Goal: Navigation & Orientation: Find specific page/section

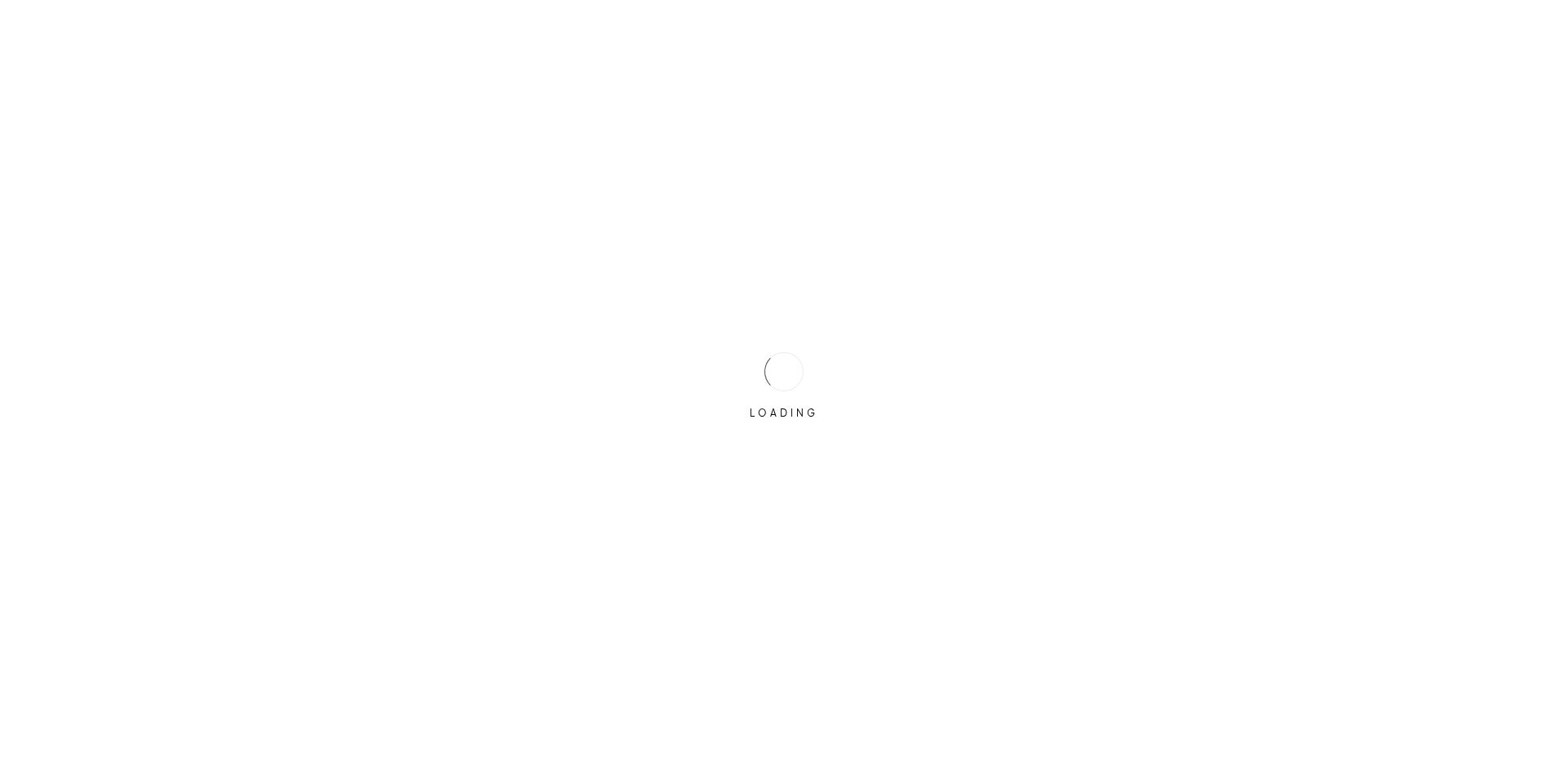
click at [766, 362] on div "LOADING" at bounding box center [784, 386] width 81 height 81
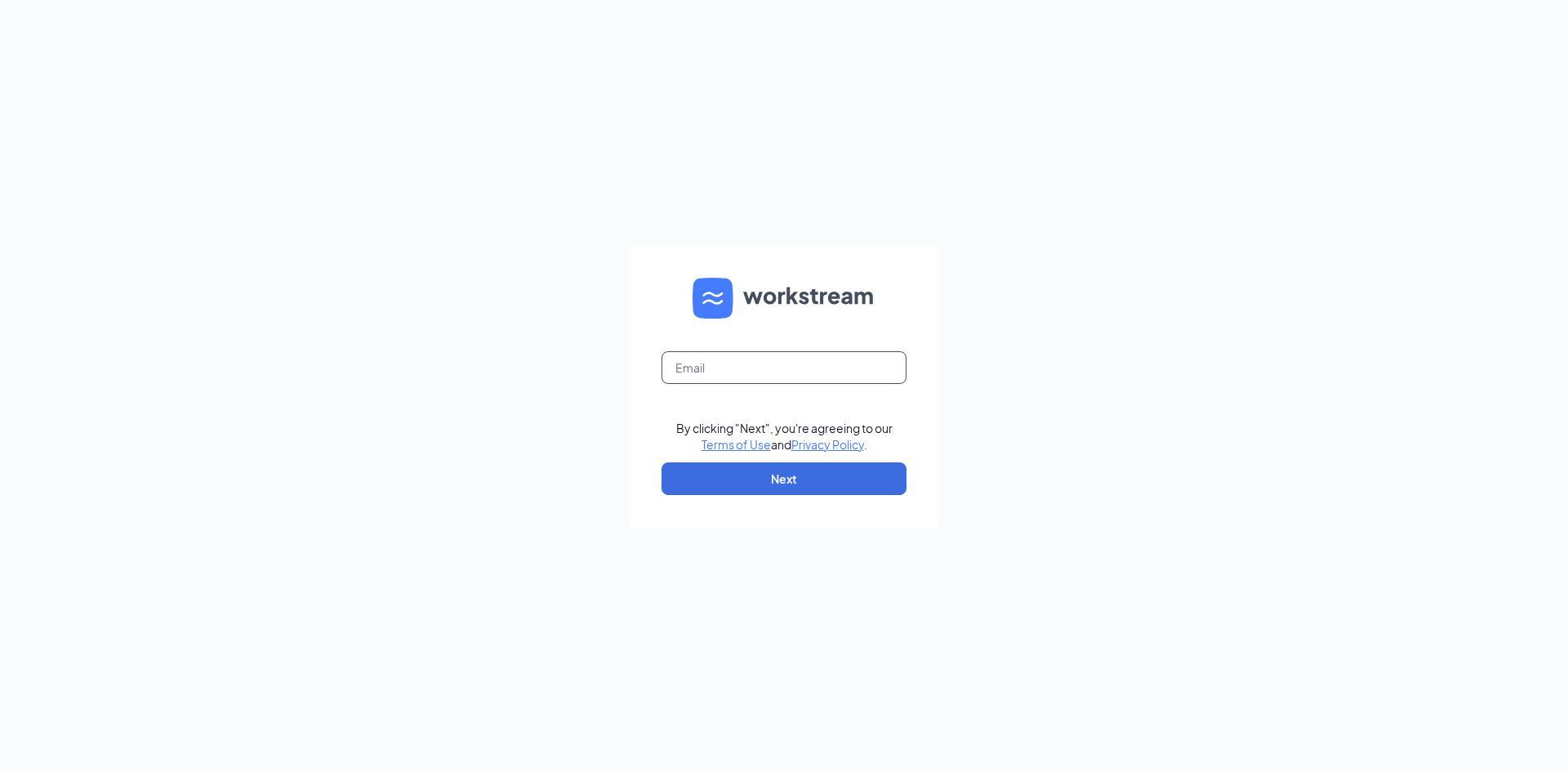
click at [730, 365] on input "text" at bounding box center [784, 368] width 245 height 33
type input "jmoorewendysgm@yahoo.com"
click at [816, 483] on button "Next" at bounding box center [784, 478] width 245 height 33
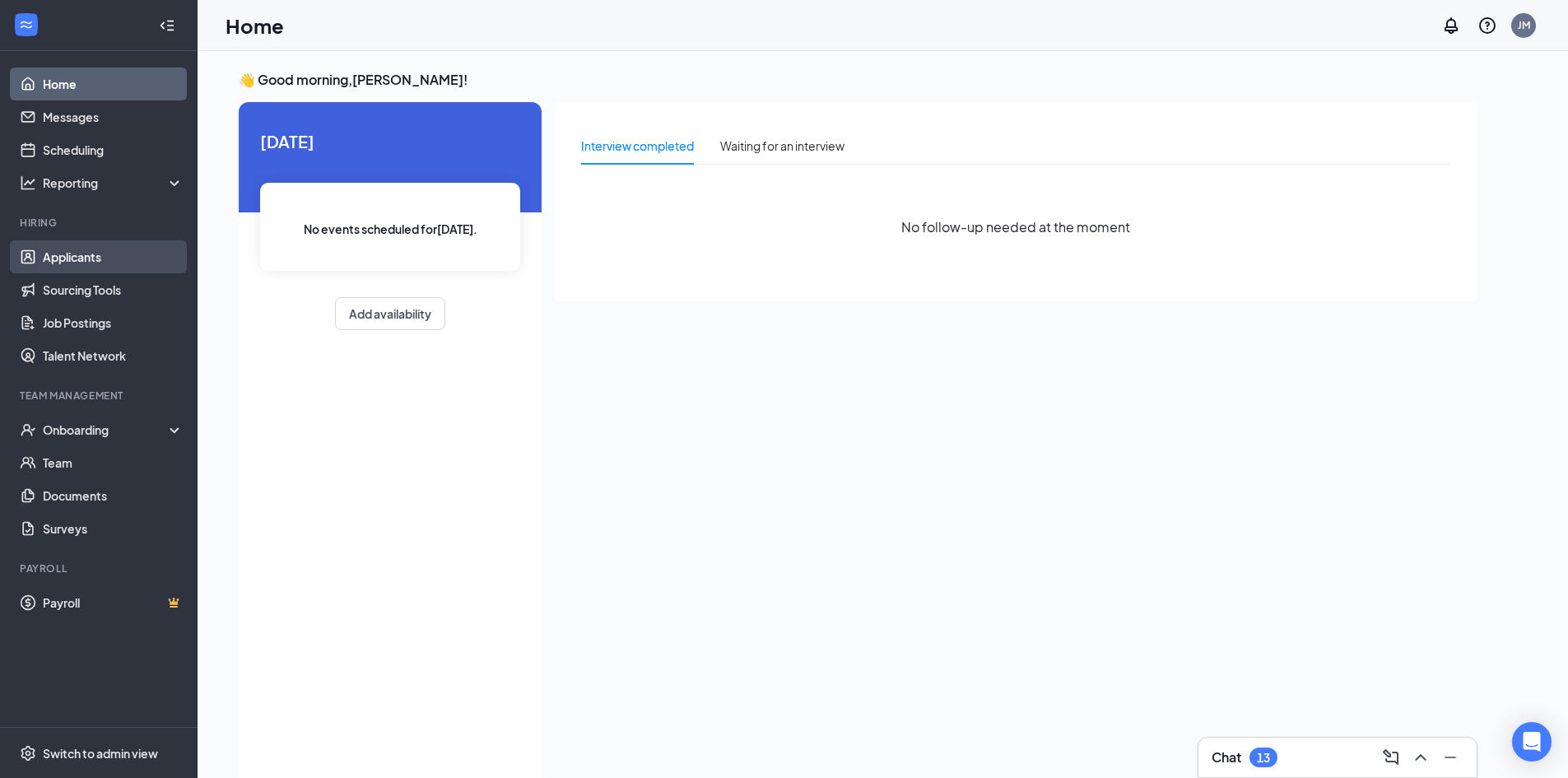
click at [95, 260] on link "Applicants" at bounding box center [113, 257] width 141 height 33
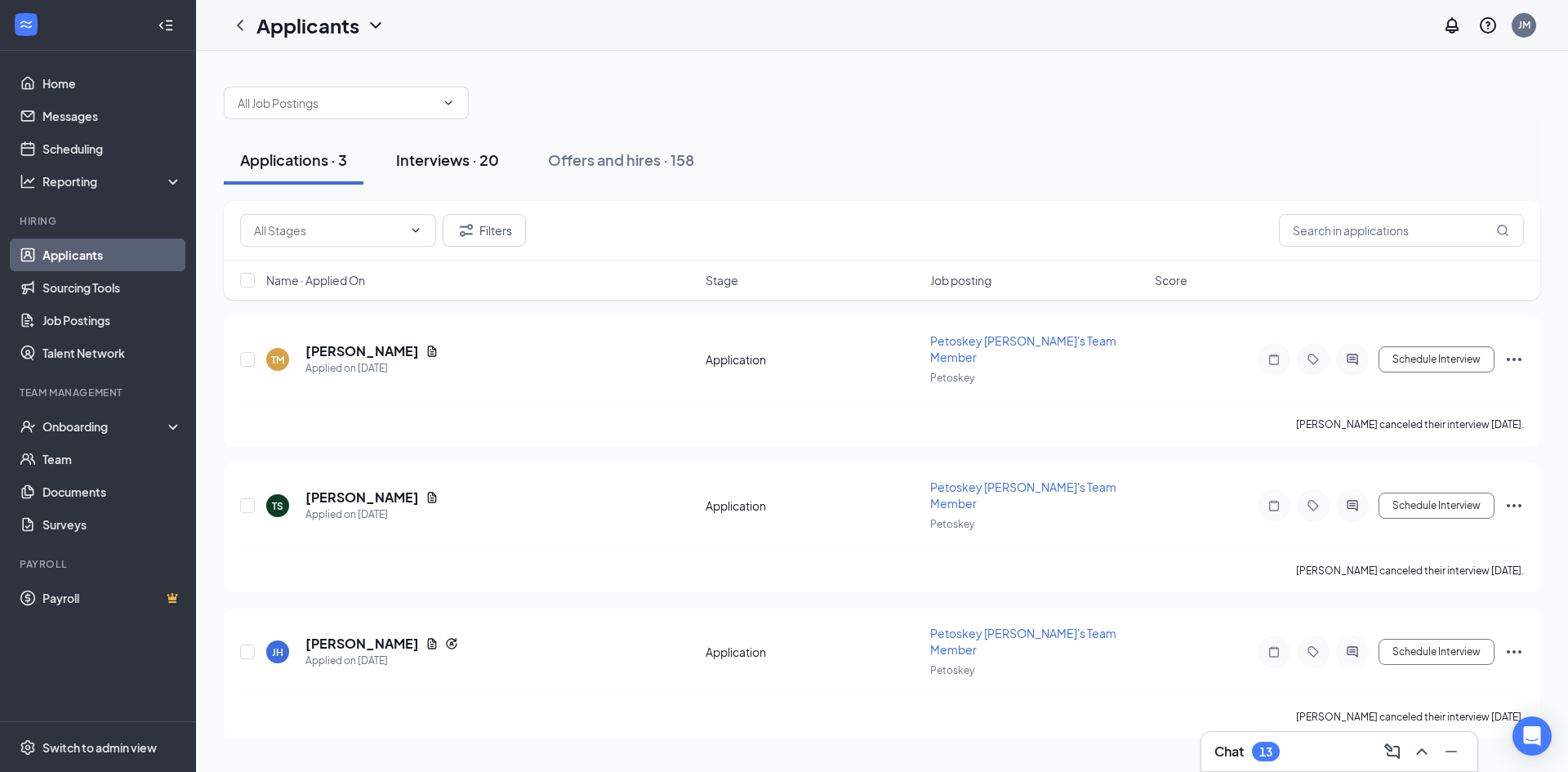
click at [461, 153] on div "Interviews · 20" at bounding box center [447, 160] width 103 height 21
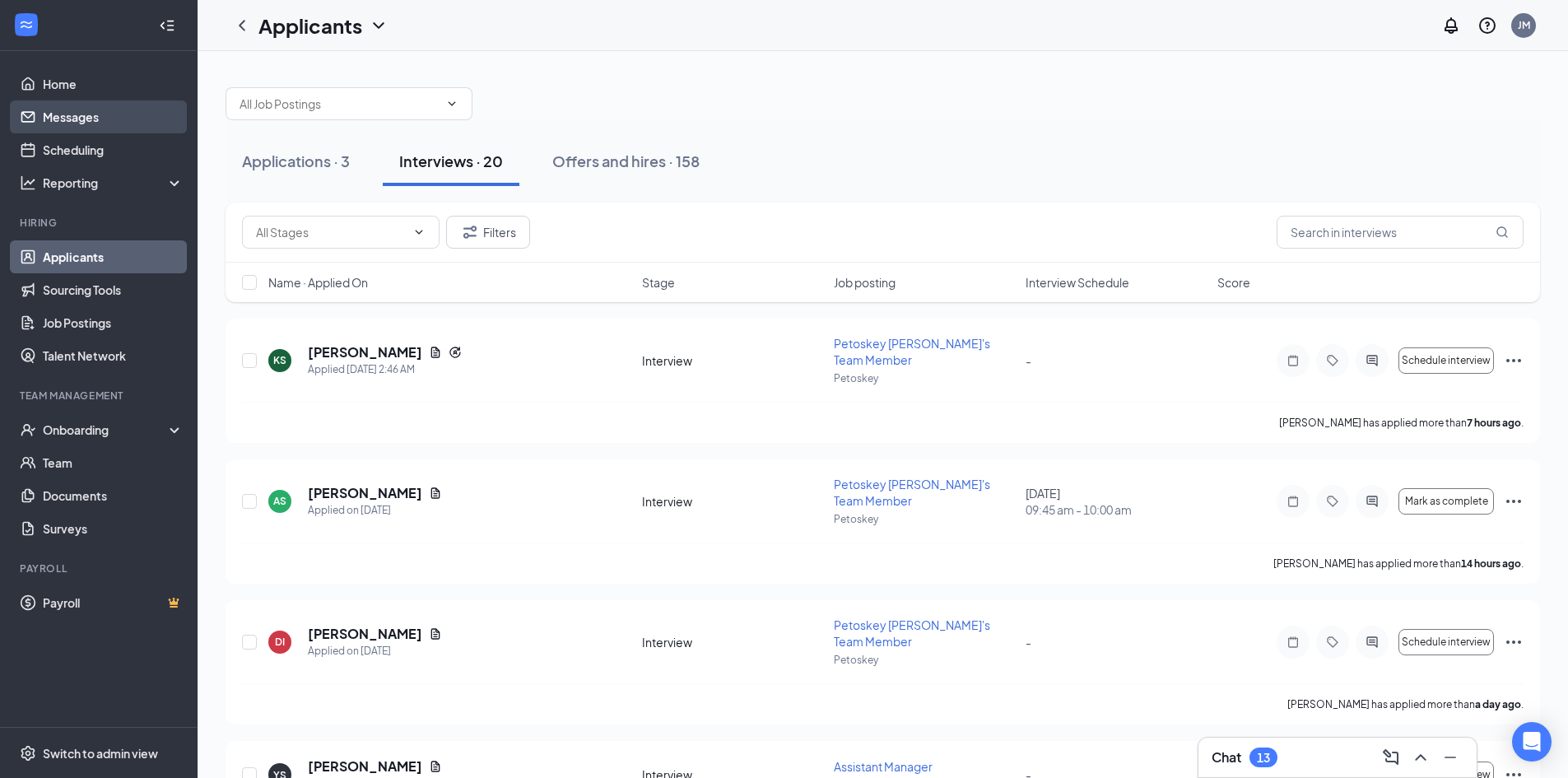
drag, startPoint x: 53, startPoint y: 111, endPoint x: 64, endPoint y: 110, distance: 11.0
click at [53, 111] on link "Messages" at bounding box center [113, 116] width 141 height 33
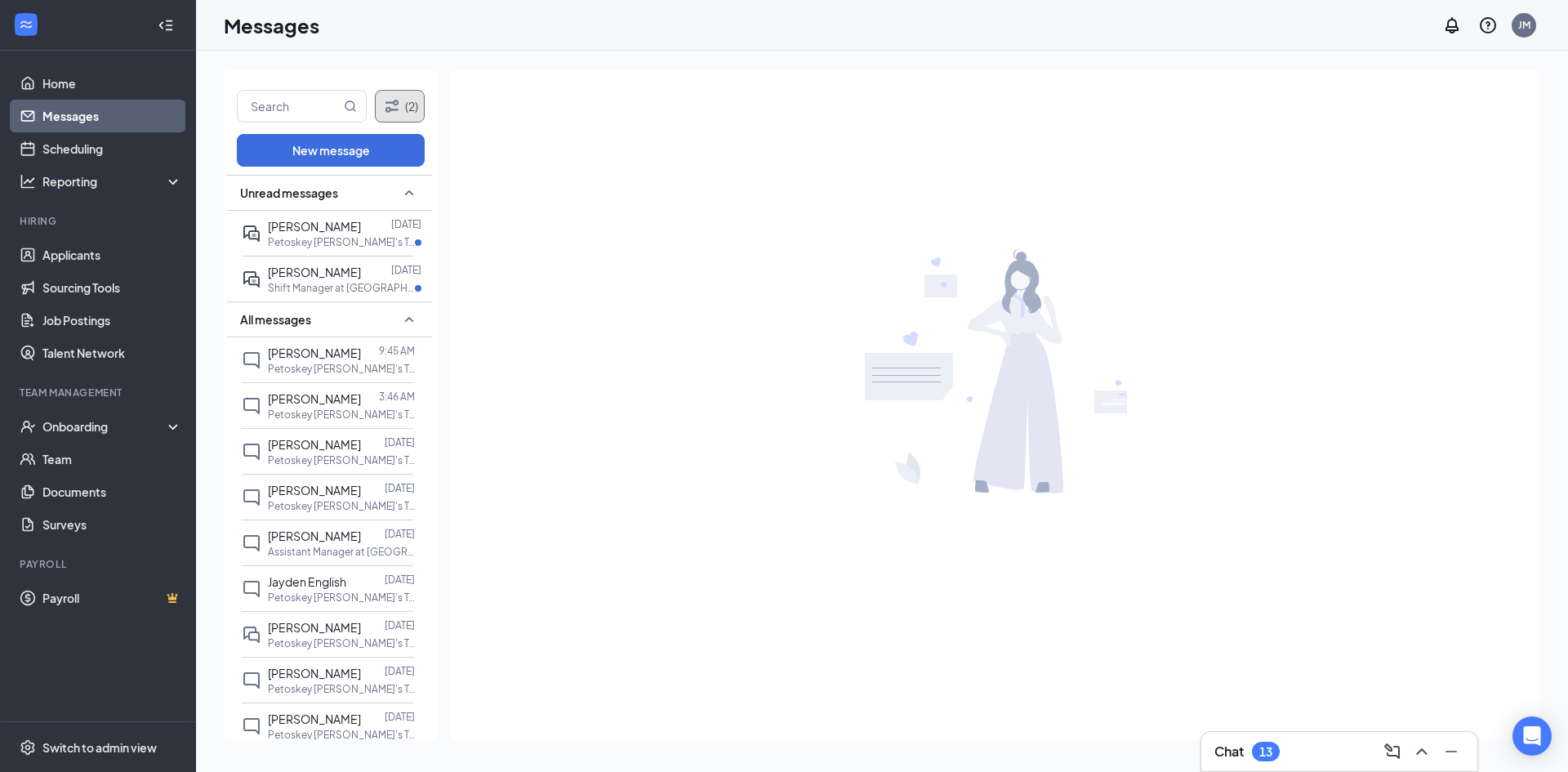
click at [408, 107] on button "(2)" at bounding box center [399, 106] width 50 height 33
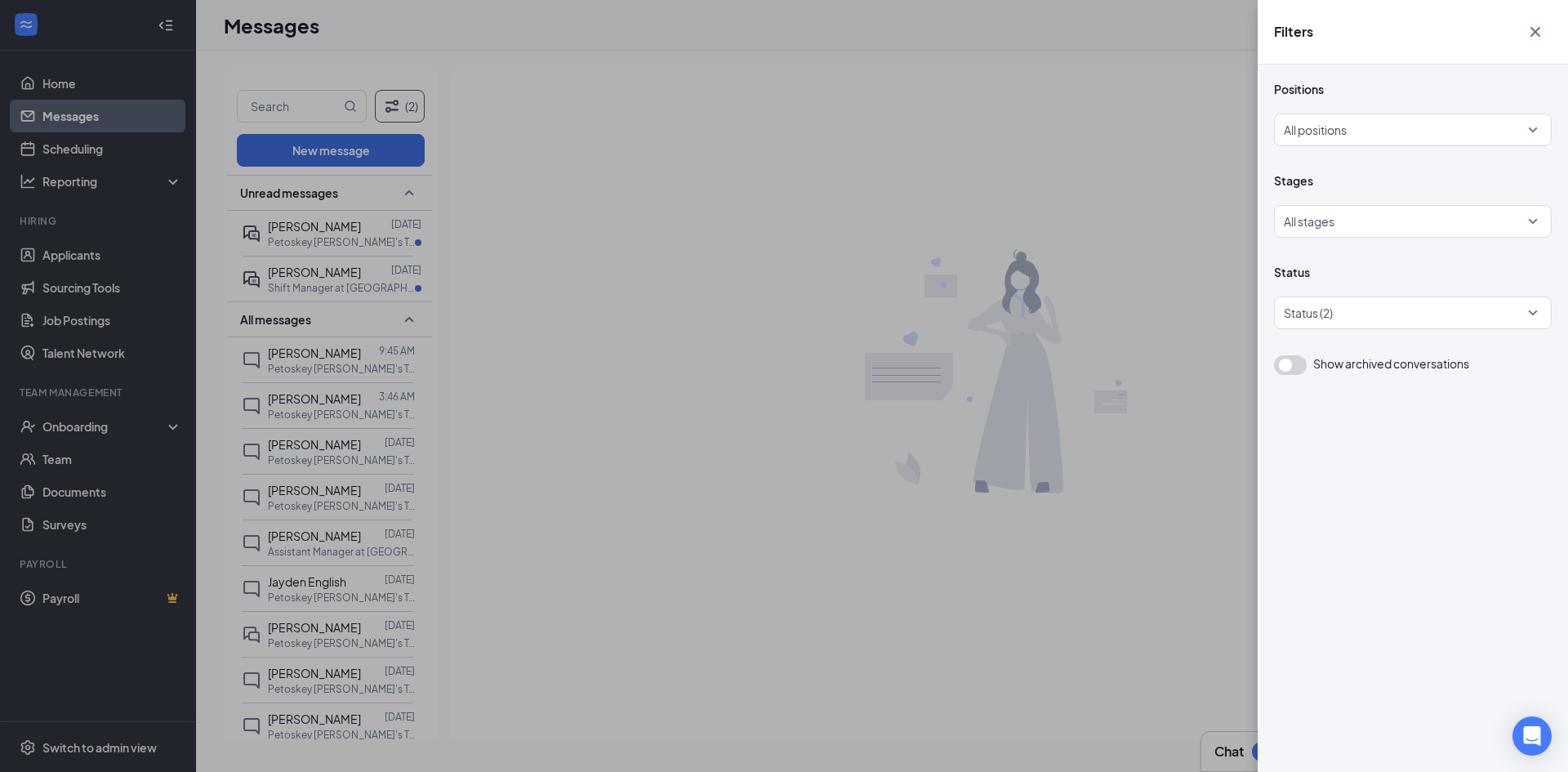
click at [414, 101] on div "Filters Positions All positions Stages All stages Status Status (2) Show archiv…" at bounding box center [784, 386] width 1568 height 772
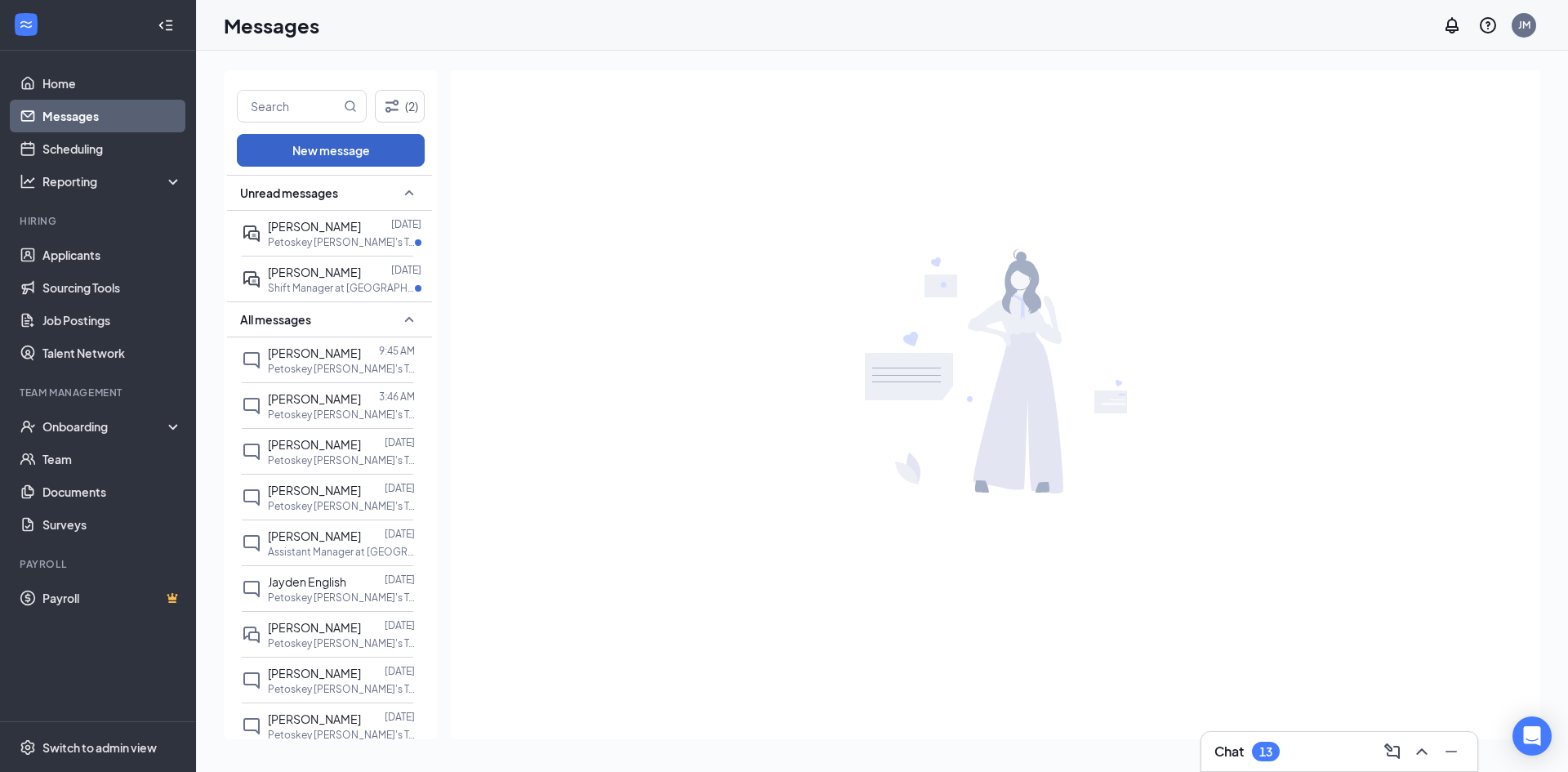
click at [346, 153] on button "New message" at bounding box center [331, 151] width 188 height 33
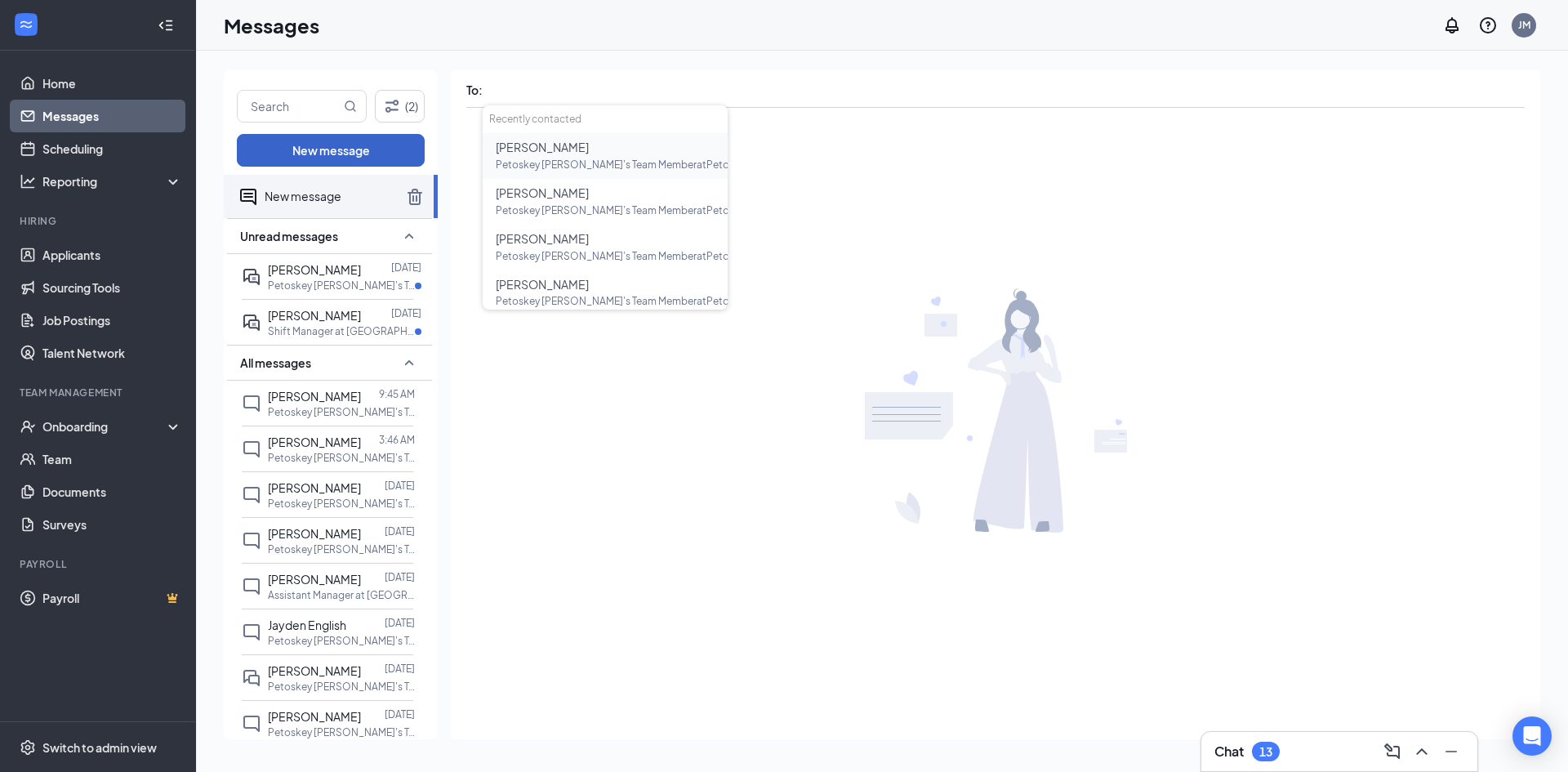
click at [343, 153] on button "New message" at bounding box center [331, 151] width 188 height 33
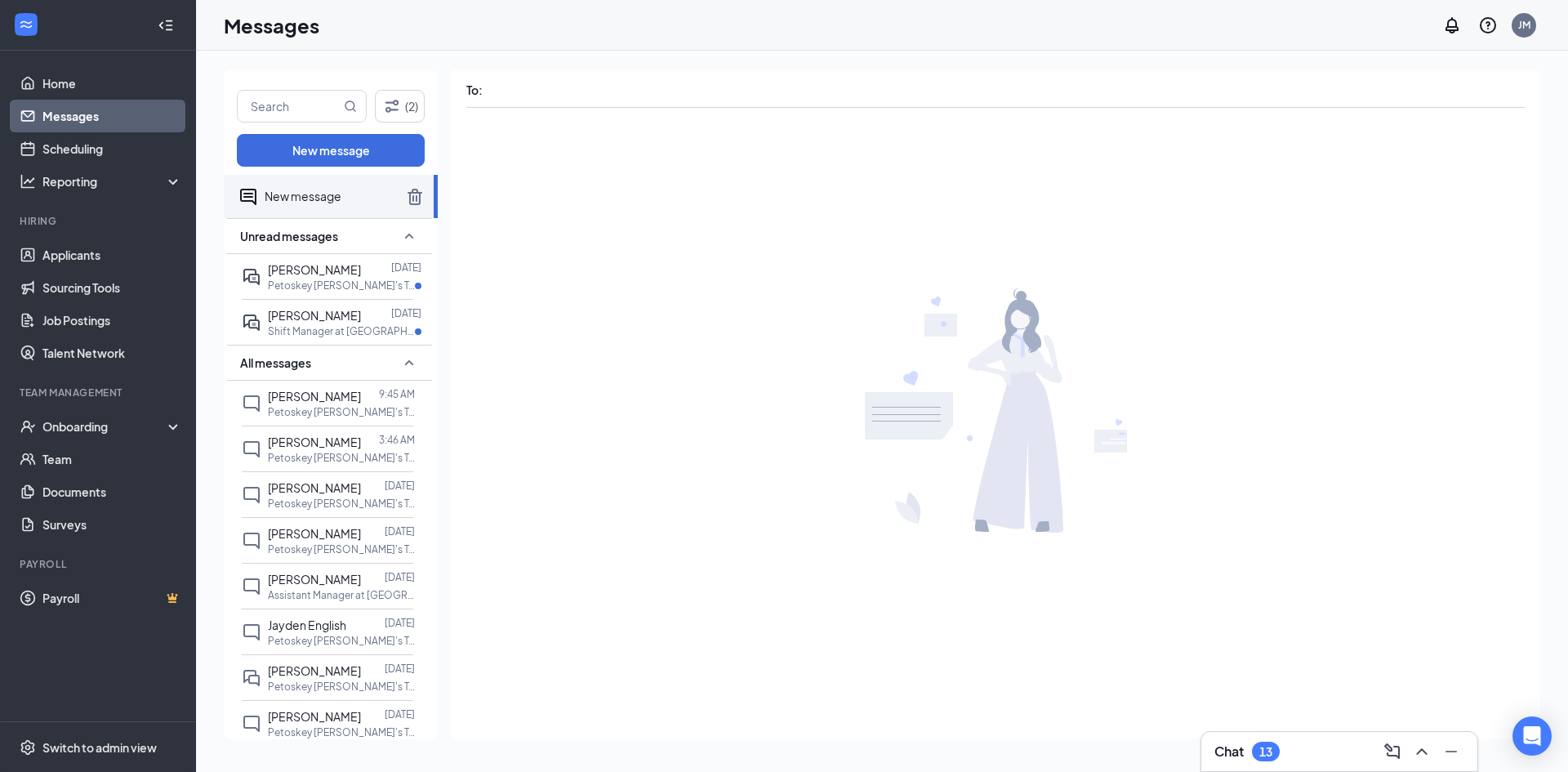
click at [942, 164] on div at bounding box center [996, 411] width 1090 height 603
click at [409, 193] on icon "TrashOutline" at bounding box center [414, 197] width 15 height 16
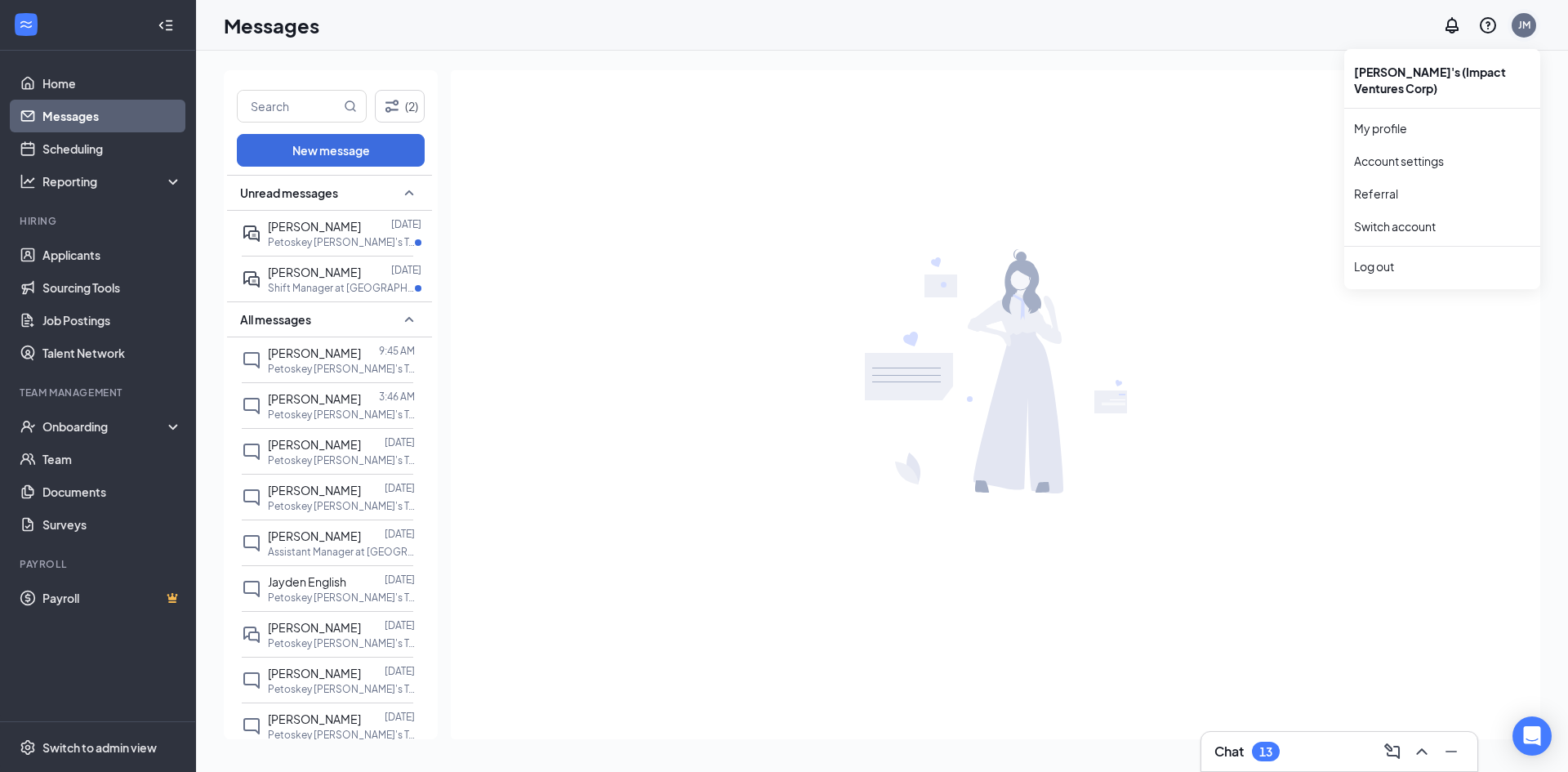
click at [1529, 22] on div "JM" at bounding box center [1524, 25] width 12 height 14
click at [1380, 69] on link "Help with account setup" at bounding box center [1406, 71] width 176 height 16
click at [1363, 111] on link "Help center" at bounding box center [1406, 111] width 176 height 16
click at [1527, 20] on div "JM" at bounding box center [1524, 25] width 12 height 14
click at [1383, 158] on link "Account settings" at bounding box center [1442, 161] width 176 height 16
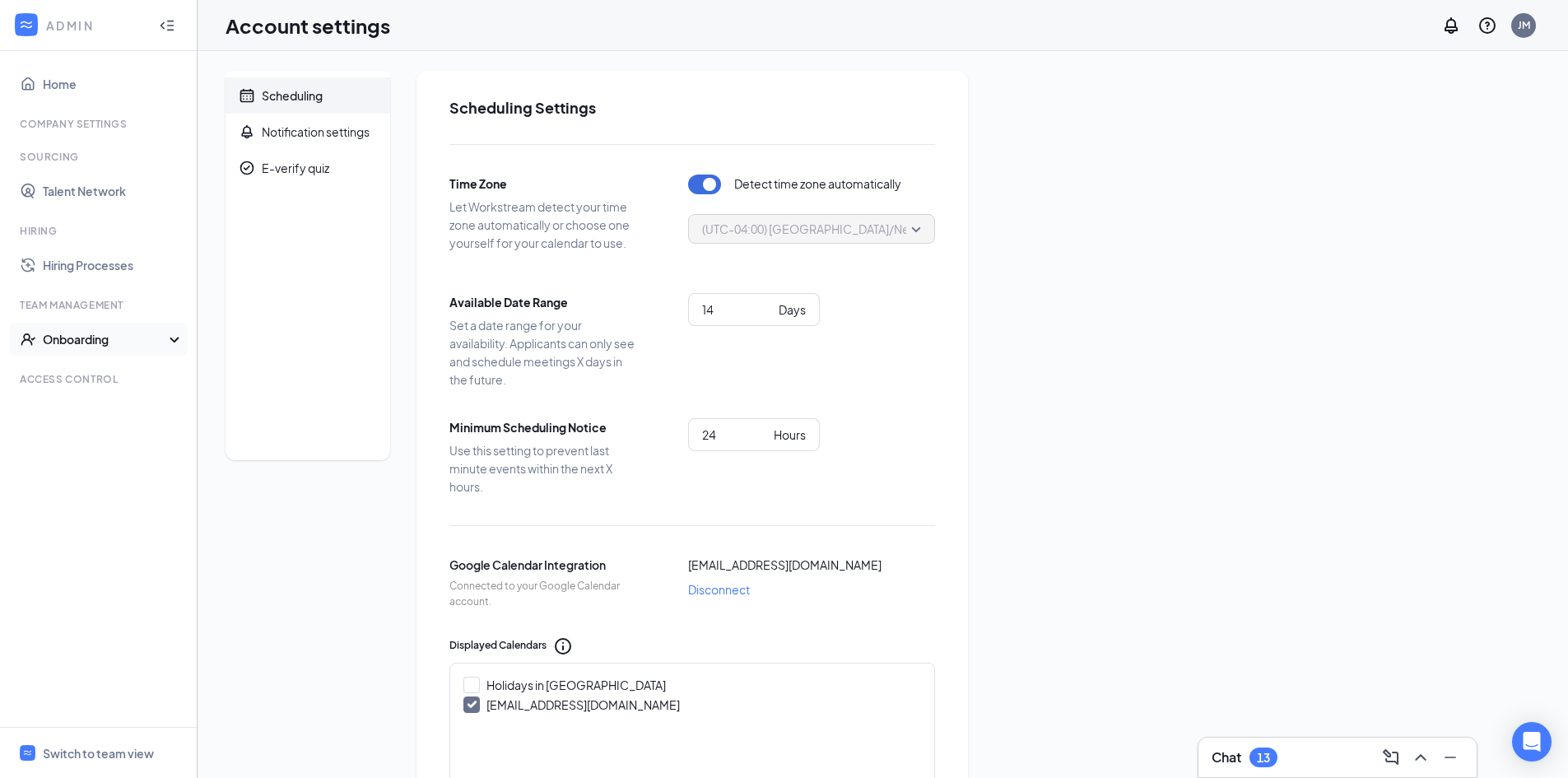
click at [176, 336] on div "Onboarding" at bounding box center [98, 339] width 197 height 33
click at [76, 187] on link "Talent Network" at bounding box center [113, 191] width 141 height 33
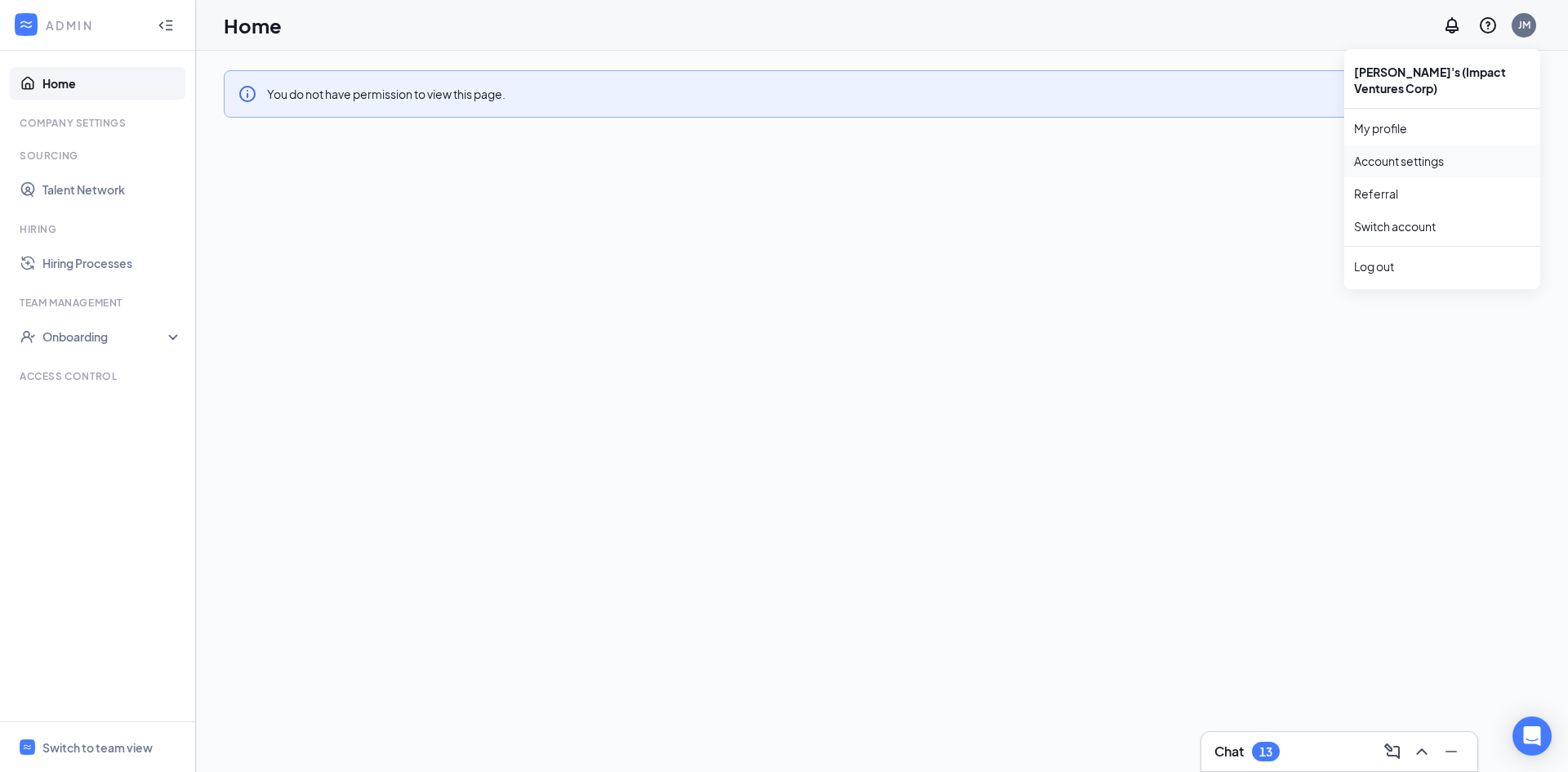
click at [1410, 157] on link "Account settings" at bounding box center [1442, 161] width 176 height 16
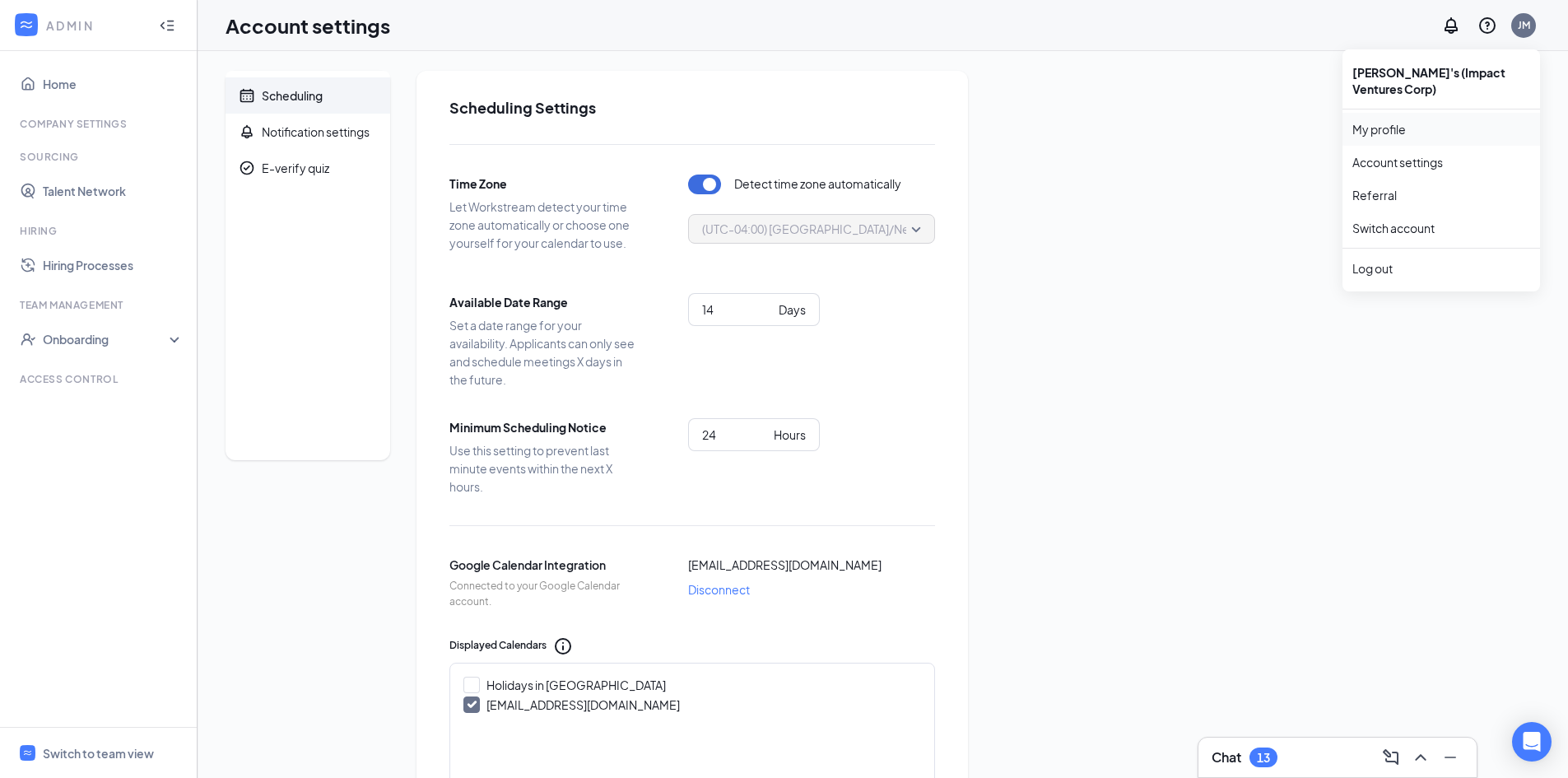
click at [1383, 134] on link "My profile" at bounding box center [1441, 129] width 178 height 16
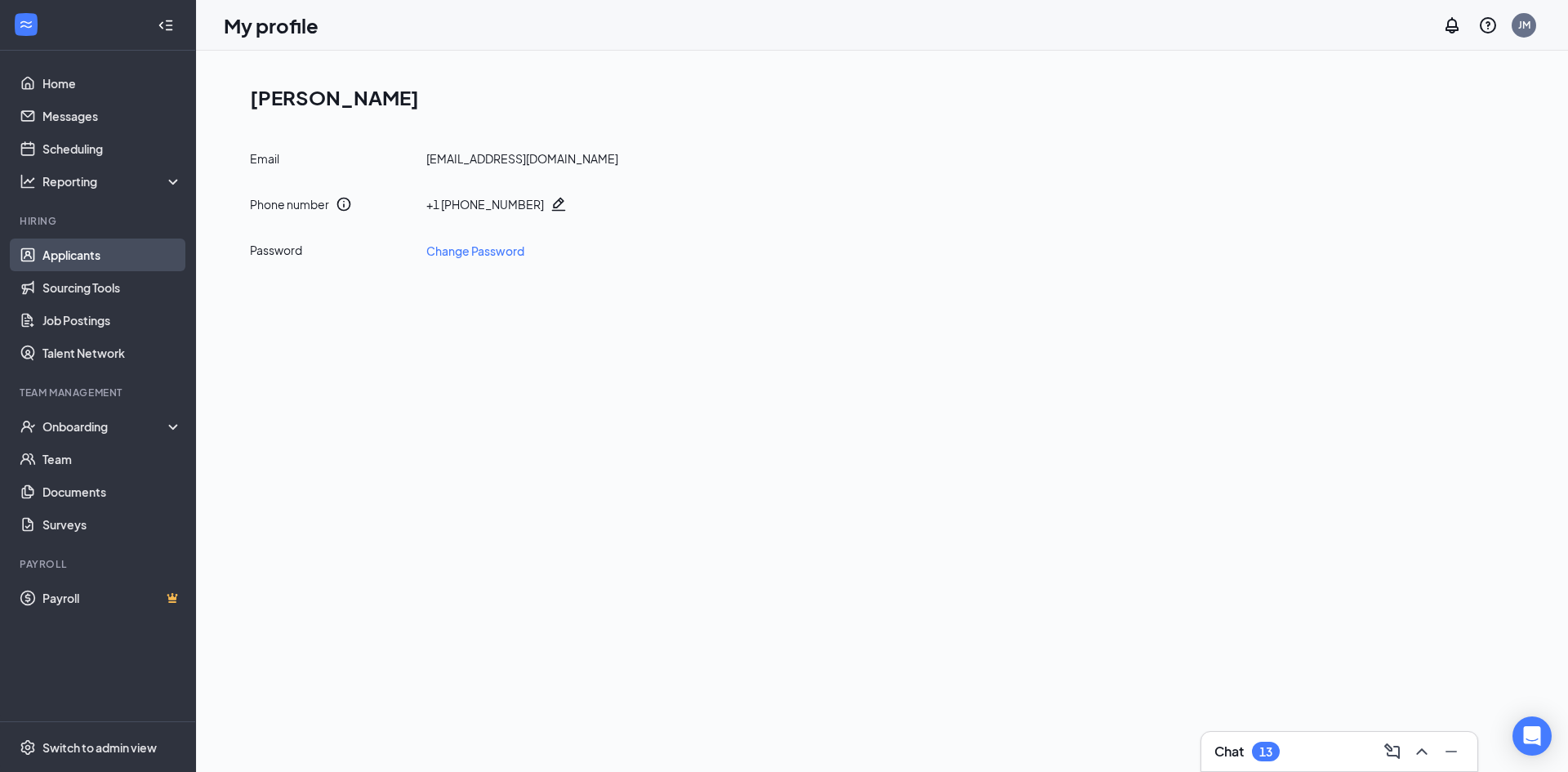
click at [76, 258] on link "Applicants" at bounding box center [112, 255] width 139 height 33
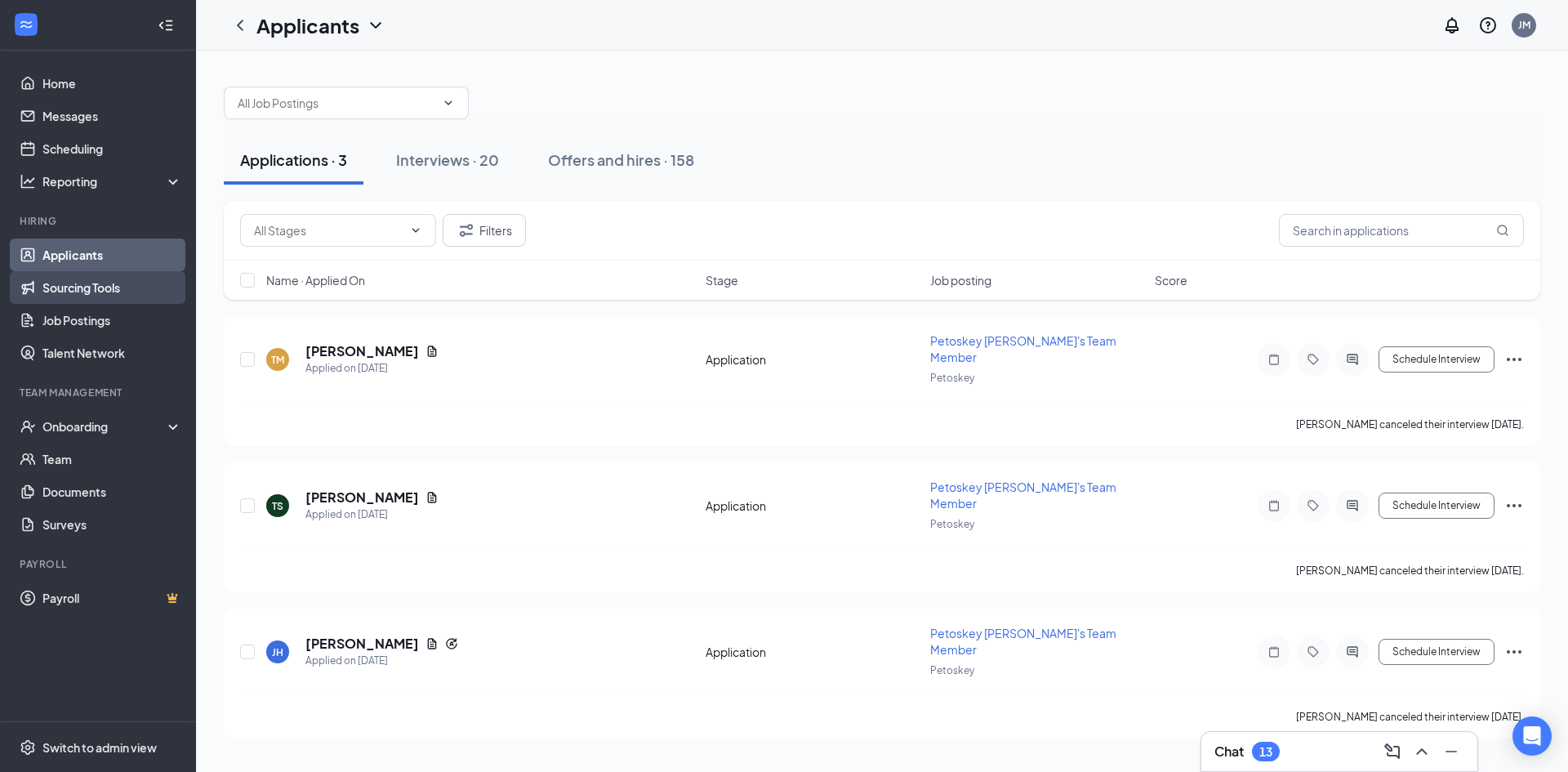
click at [64, 291] on link "Sourcing Tools" at bounding box center [112, 288] width 139 height 33
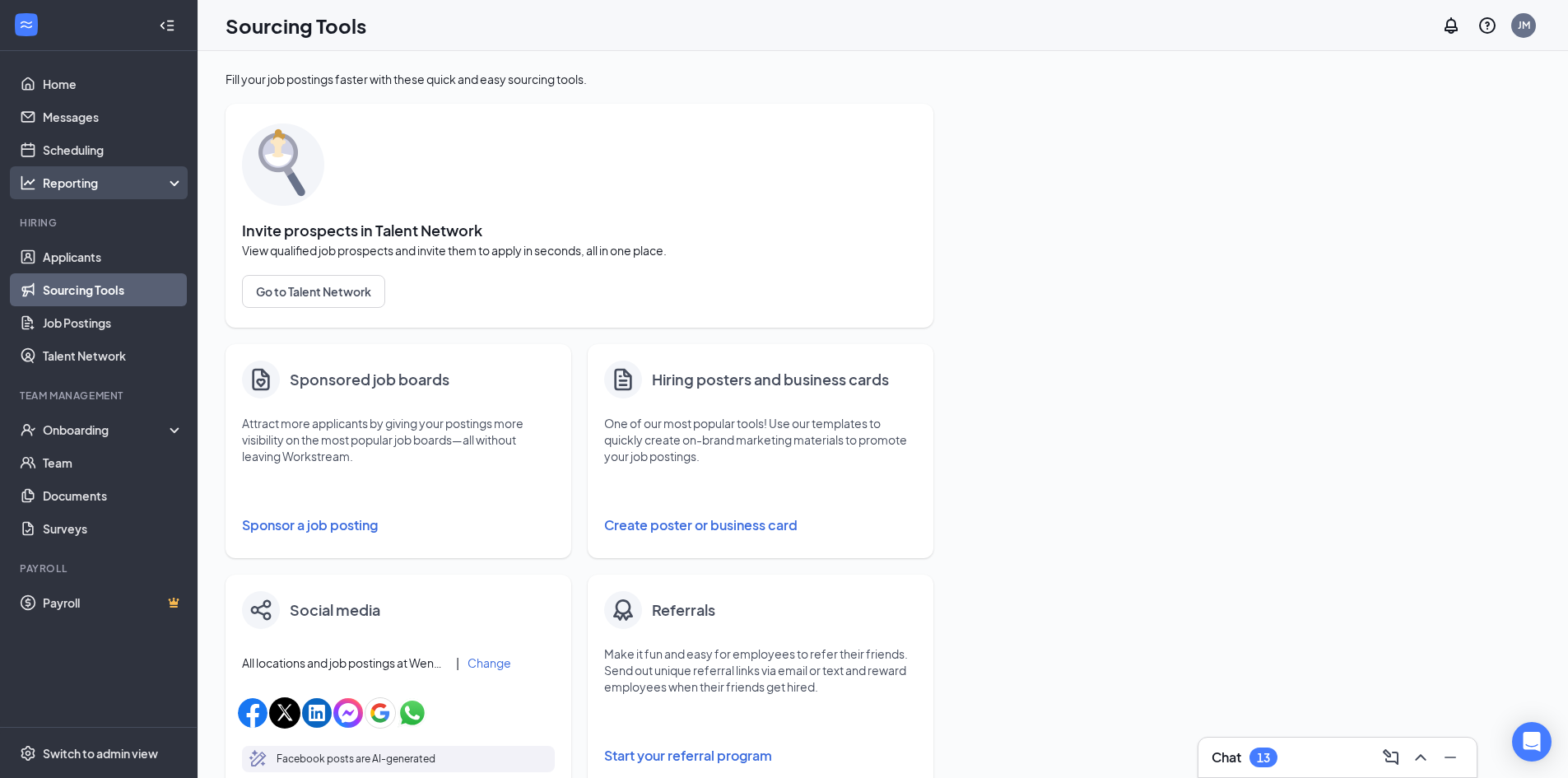
click at [166, 183] on div "Reporting" at bounding box center [114, 182] width 141 height 16
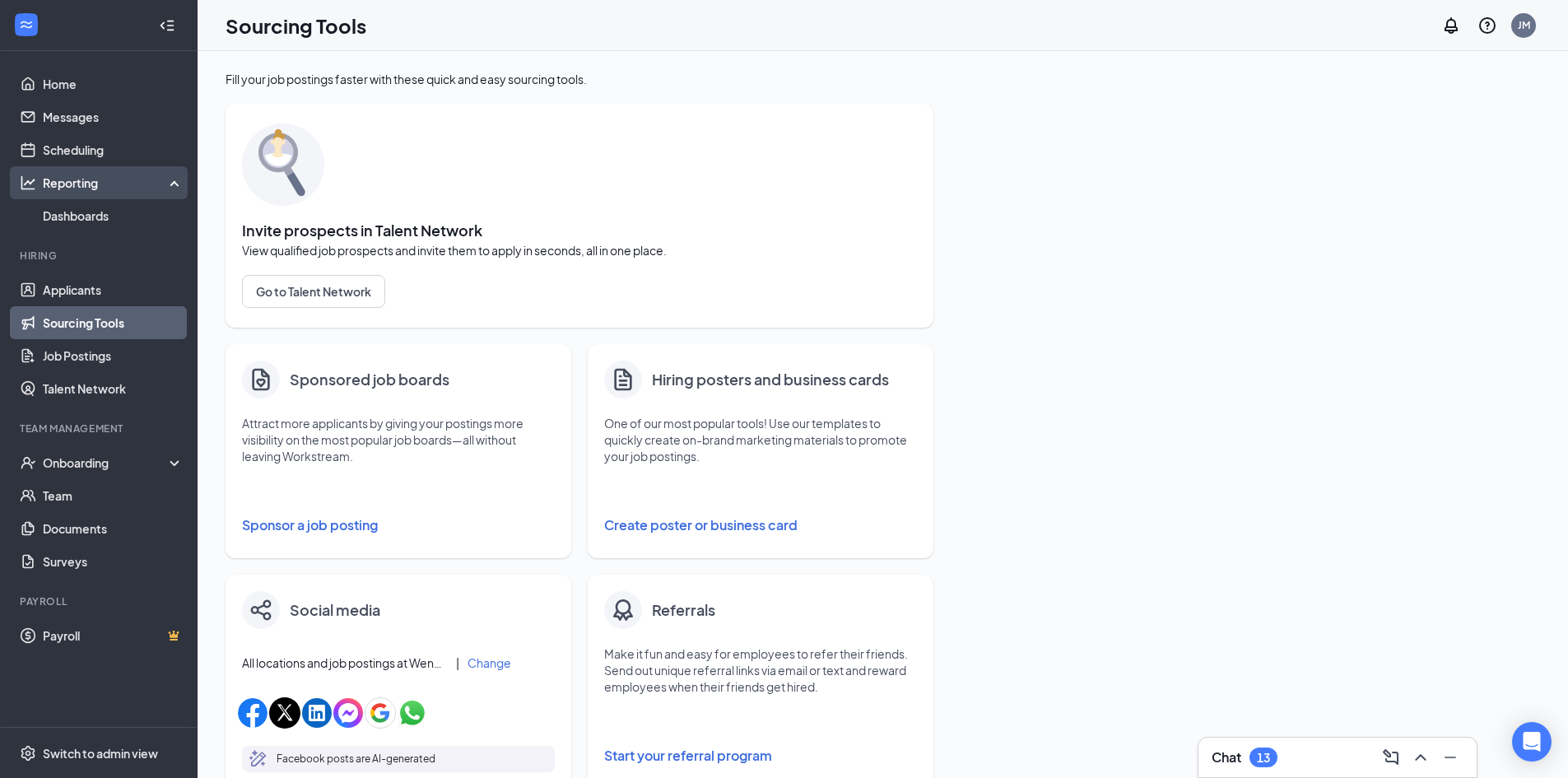
click at [172, 181] on icon at bounding box center [178, 181] width 13 height 0
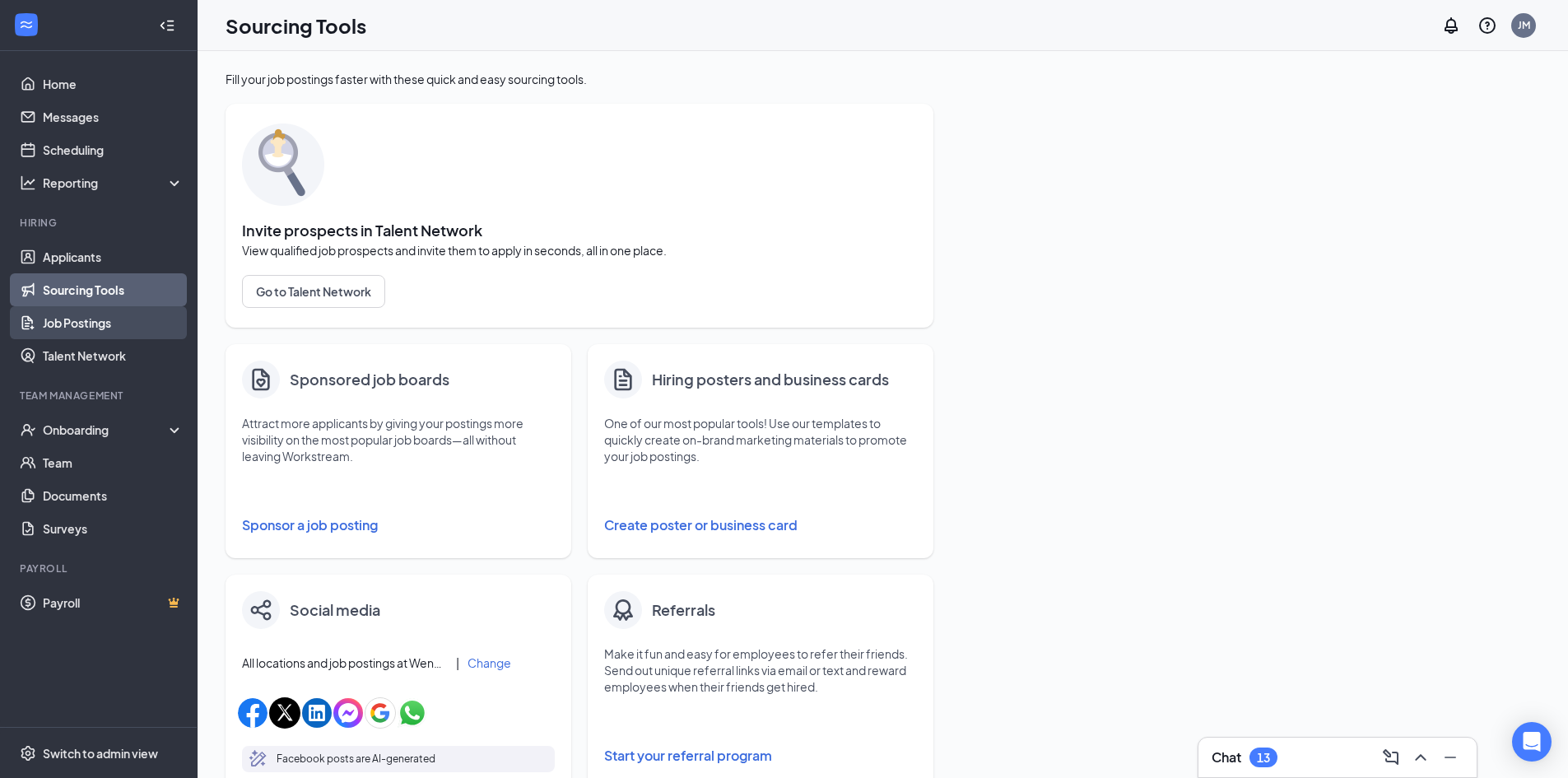
click at [87, 318] on link "Job Postings" at bounding box center [113, 323] width 141 height 33
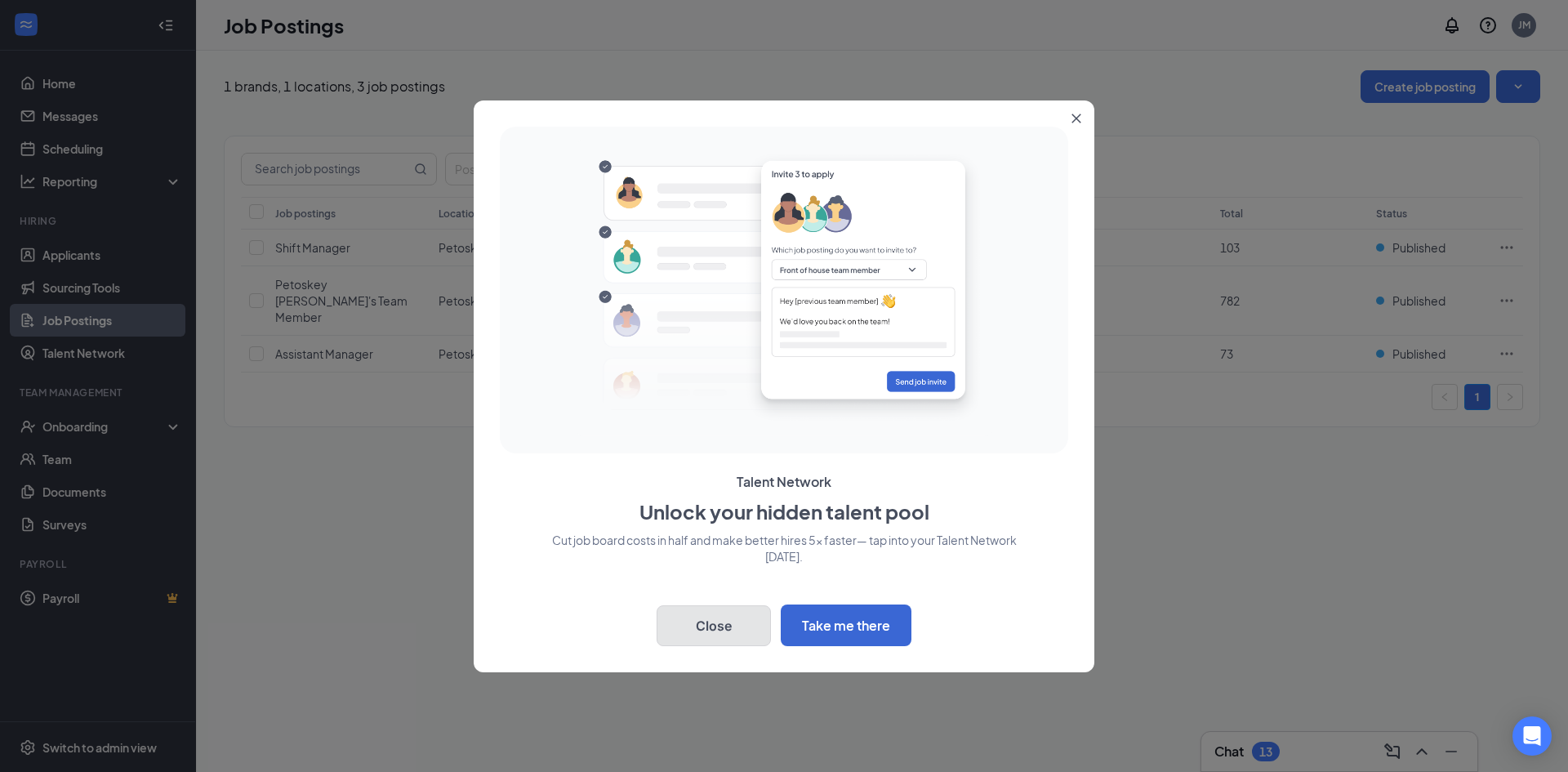
click at [715, 625] on button "Close" at bounding box center [714, 626] width 115 height 41
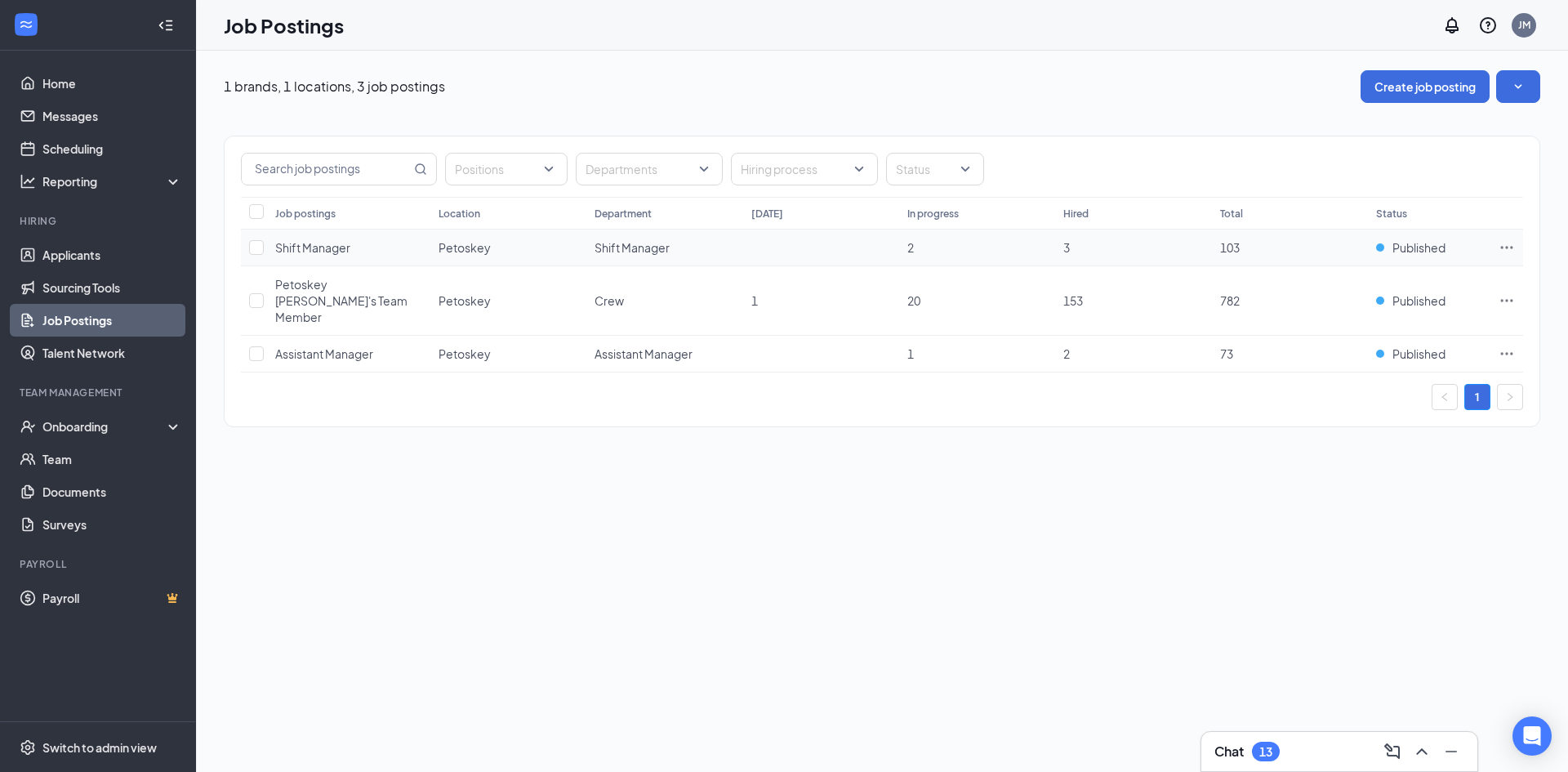
click at [1509, 246] on icon "Ellipses" at bounding box center [1506, 247] width 16 height 16
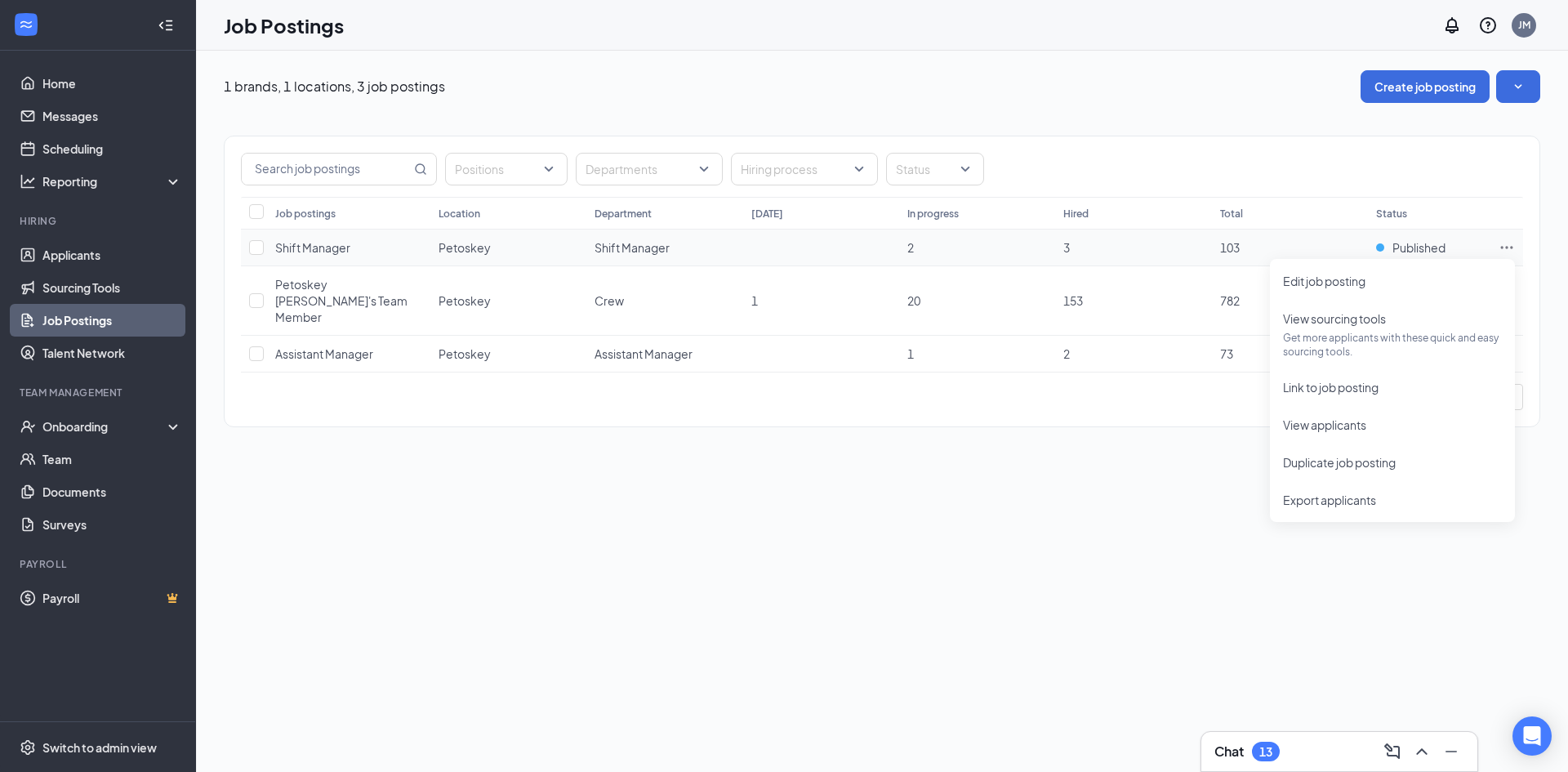
click at [1509, 246] on icon "Ellipses" at bounding box center [1506, 247] width 16 height 16
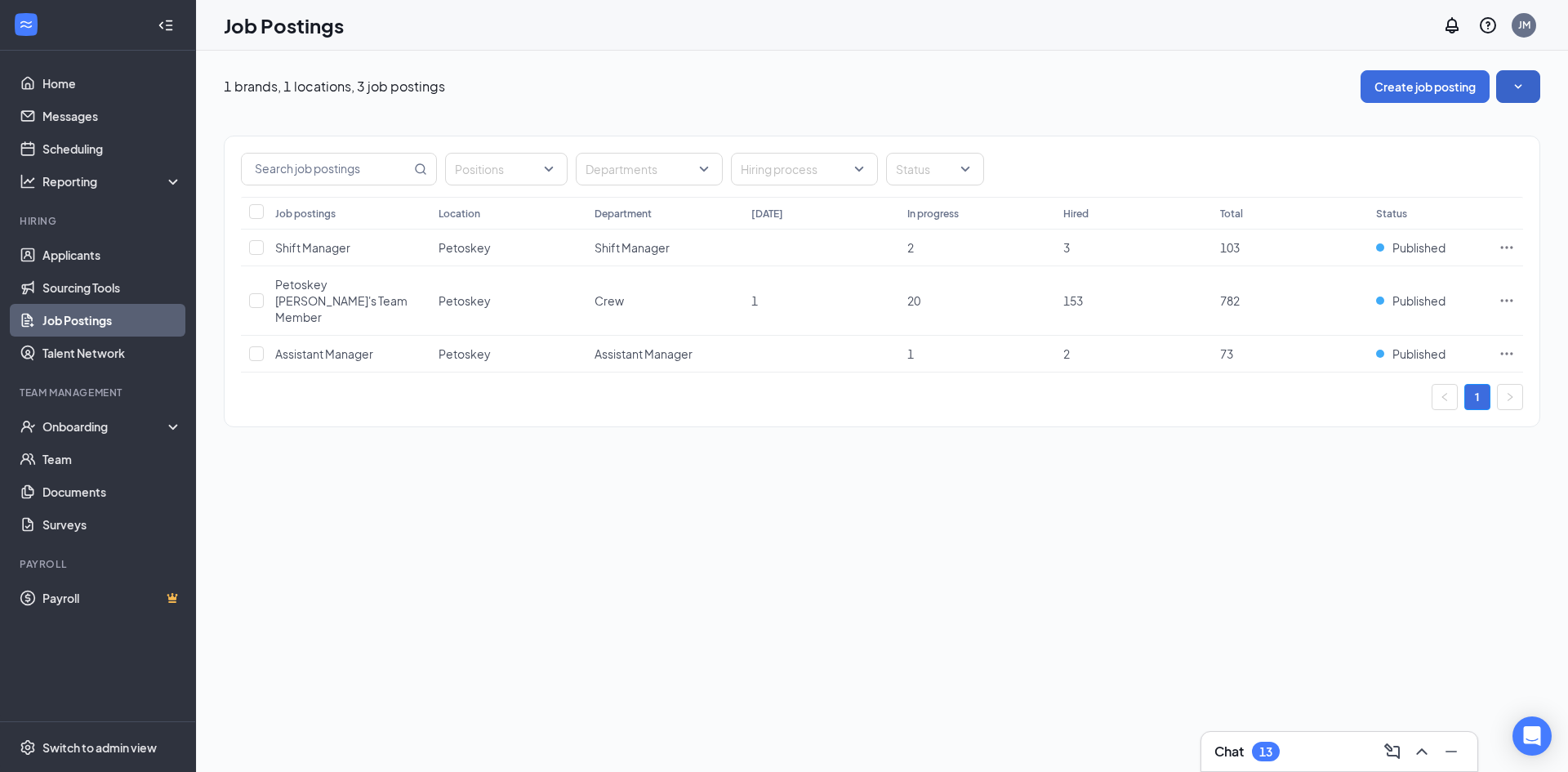
click at [1516, 74] on button "button" at bounding box center [1518, 86] width 44 height 33
click at [1520, 80] on icon "SmallChevronUp" at bounding box center [1518, 86] width 16 height 16
click at [92, 491] on link "Documents" at bounding box center [112, 492] width 139 height 33
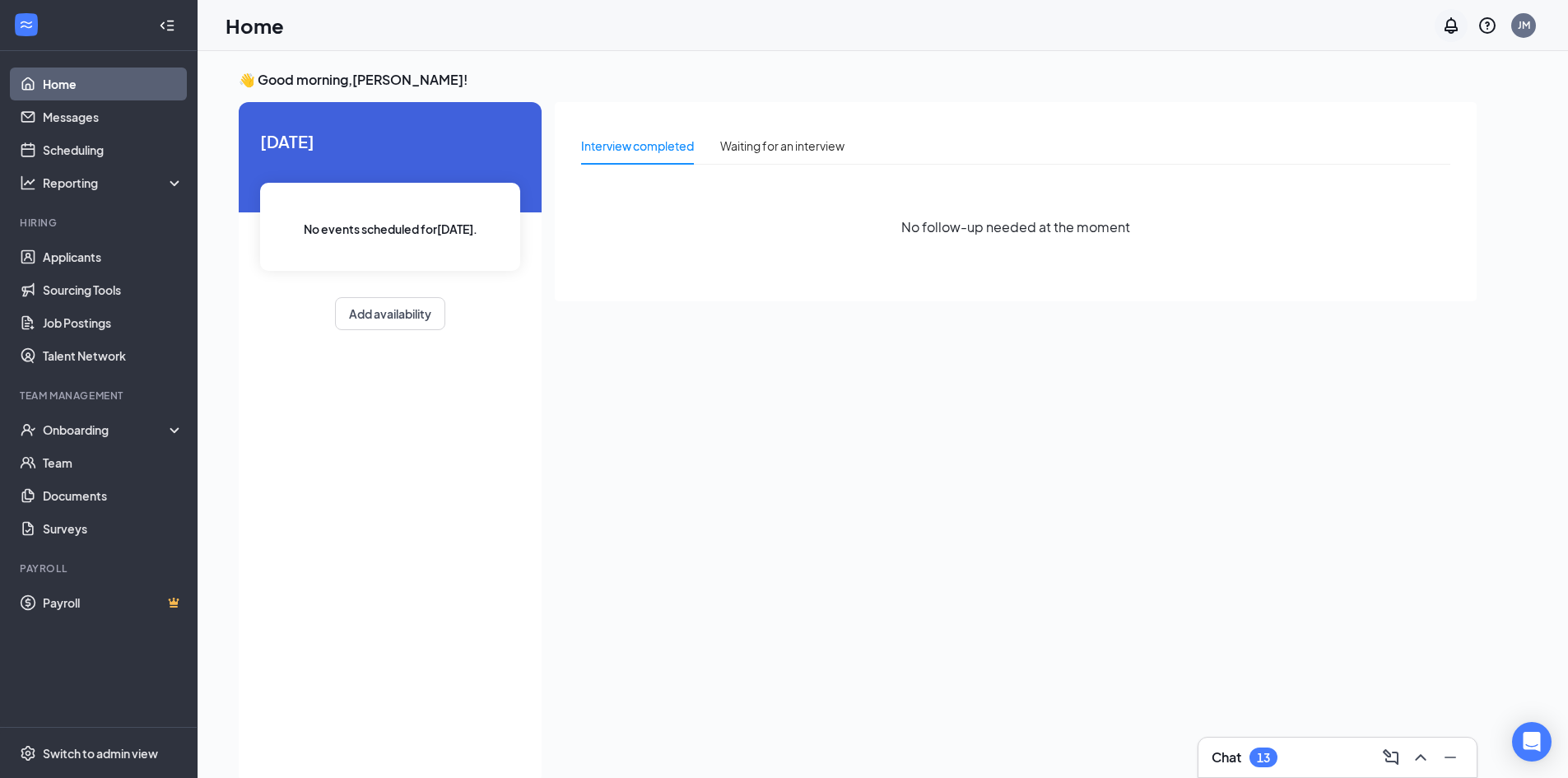
click at [1451, 27] on icon "Notifications" at bounding box center [1450, 25] width 13 height 16
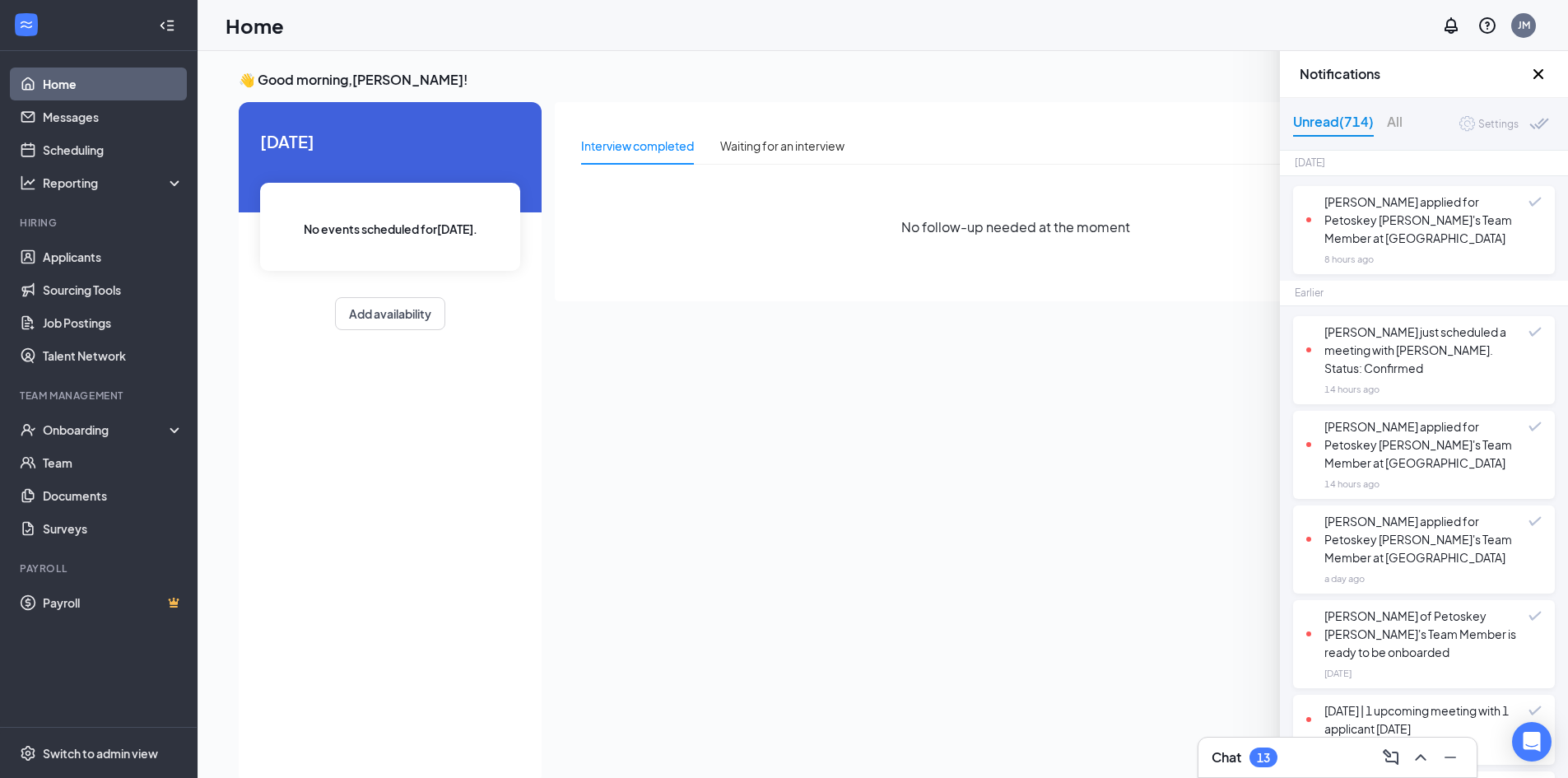
click at [1405, 118] on div "Unread (714) All Settings" at bounding box center [1424, 124] width 288 height 53
click at [1395, 125] on div "All" at bounding box center [1395, 124] width 16 height 26
click at [1497, 120] on div "Settings" at bounding box center [1498, 124] width 41 height 16
